Goal: Find specific page/section: Find specific page/section

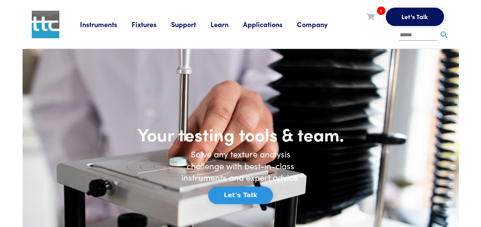
click at [103, 23] on link "Instruments" at bounding box center [106, 25] width 52 height 10
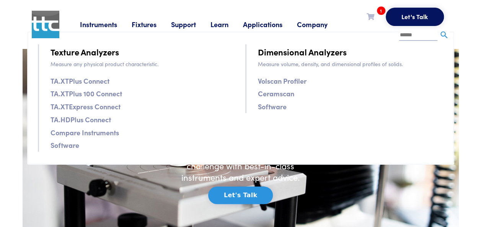
click at [136, 24] on link "Fixtures" at bounding box center [151, 25] width 39 height 10
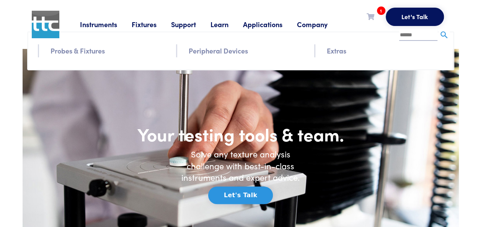
click at [85, 48] on div "Instruments Texture Analyzers Measure any physical product characteristic. TA.X…" at bounding box center [265, 24] width 370 height 49
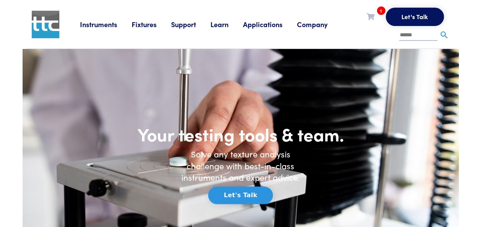
click at [146, 17] on div "Instruments Texture Analyzers Measure any physical product characteristic. TA.X…" at bounding box center [265, 24] width 370 height 49
click at [145, 24] on link "Fixtures" at bounding box center [151, 25] width 39 height 10
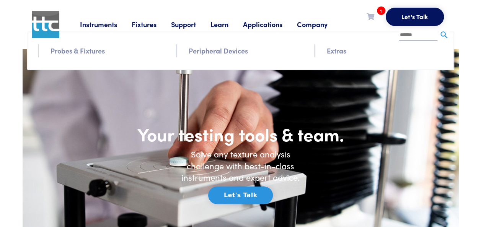
click at [93, 51] on link "Probes & Fixtures" at bounding box center [78, 50] width 54 height 11
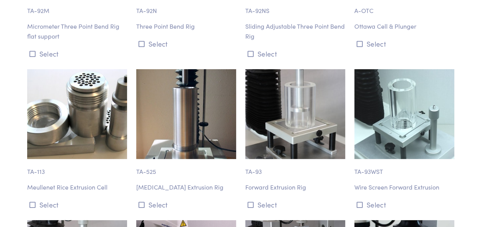
scroll to position [4375, 0]
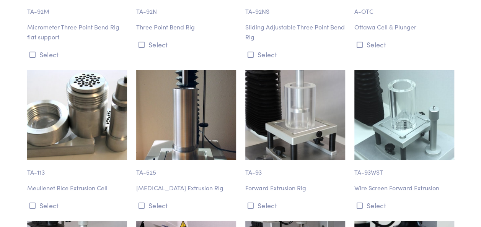
click at [257, 183] on p "Forward Extrusion Rig" at bounding box center [295, 188] width 100 height 10
click at [262, 160] on p "TA-93" at bounding box center [295, 169] width 100 height 18
click at [257, 160] on p "TA-93" at bounding box center [295, 169] width 100 height 18
click at [274, 104] on img at bounding box center [295, 115] width 100 height 90
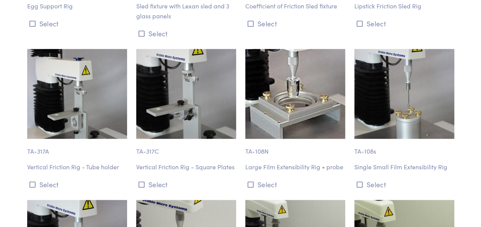
scroll to position [7453, 0]
